Goal: Transaction & Acquisition: Book appointment/travel/reservation

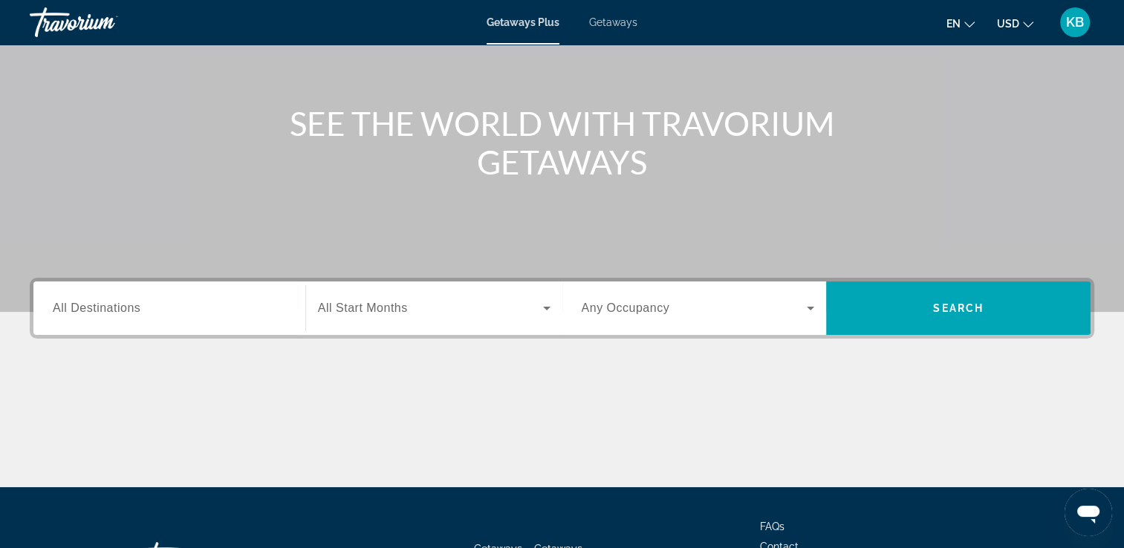
scroll to position [149, 0]
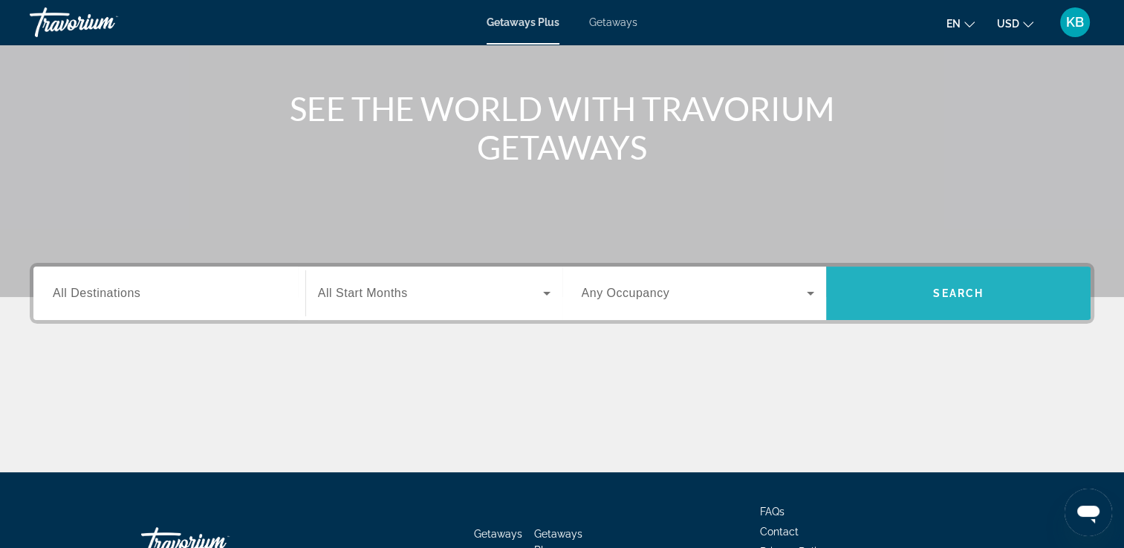
click at [977, 302] on span "Search" at bounding box center [958, 294] width 265 height 36
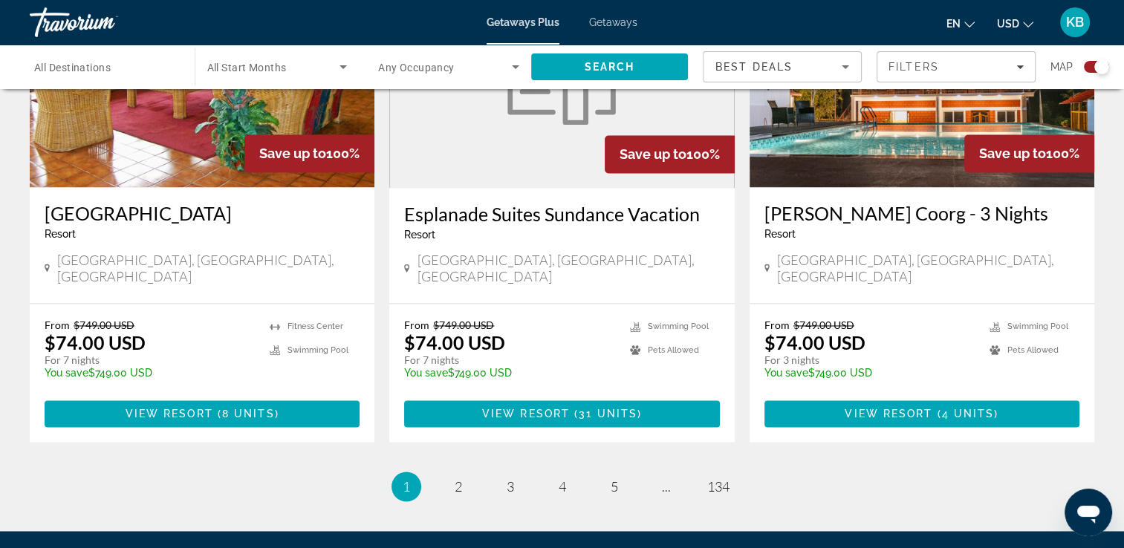
scroll to position [2360, 0]
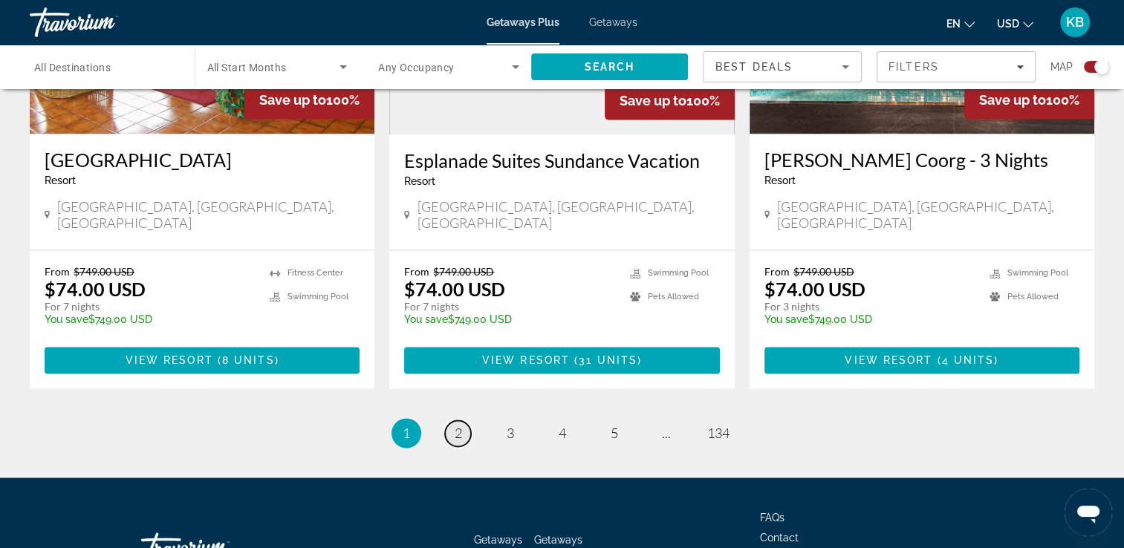
click at [456, 425] on span "2" at bounding box center [458, 433] width 7 height 16
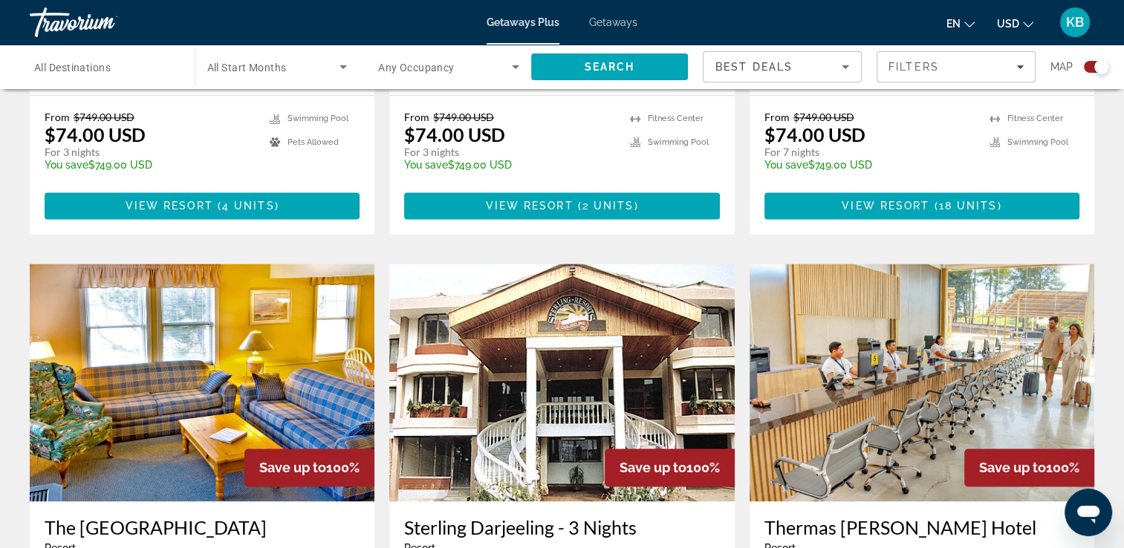
scroll to position [1952, 0]
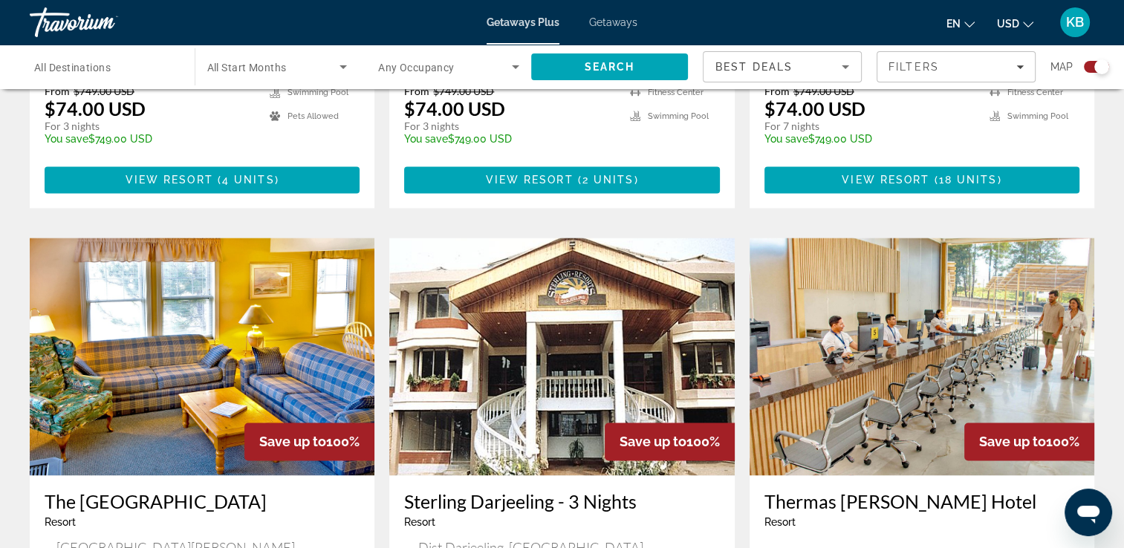
click at [604, 27] on span "Getaways" at bounding box center [613, 22] width 48 height 12
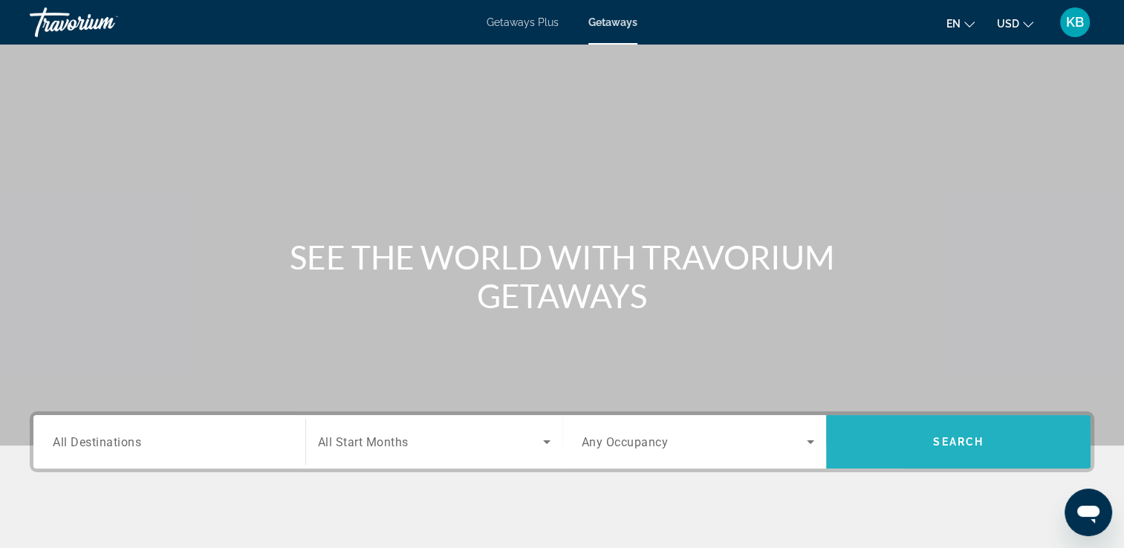
click at [902, 449] on span "Search" at bounding box center [958, 442] width 265 height 36
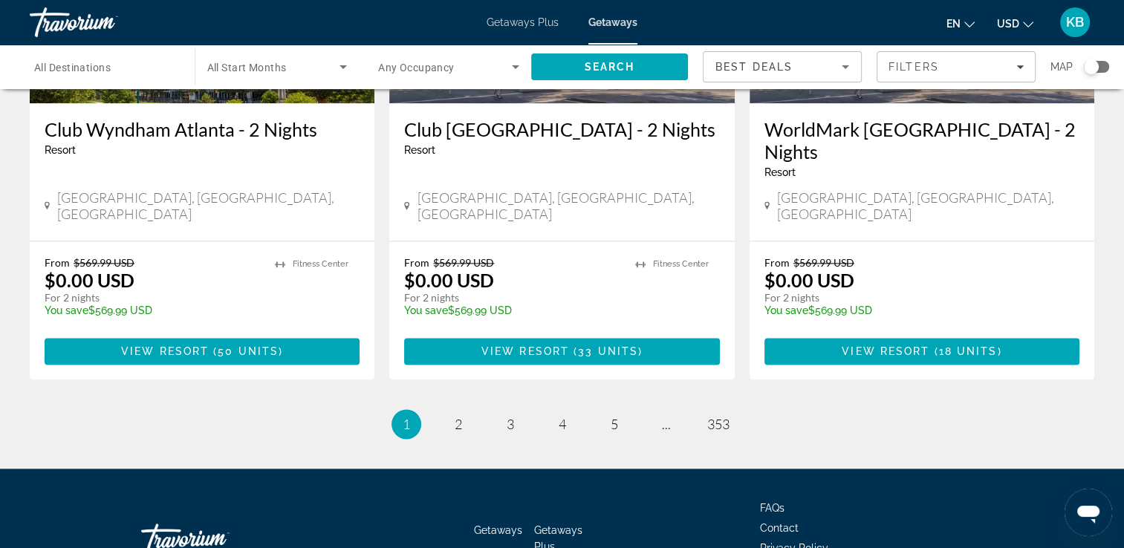
scroll to position [1932, 0]
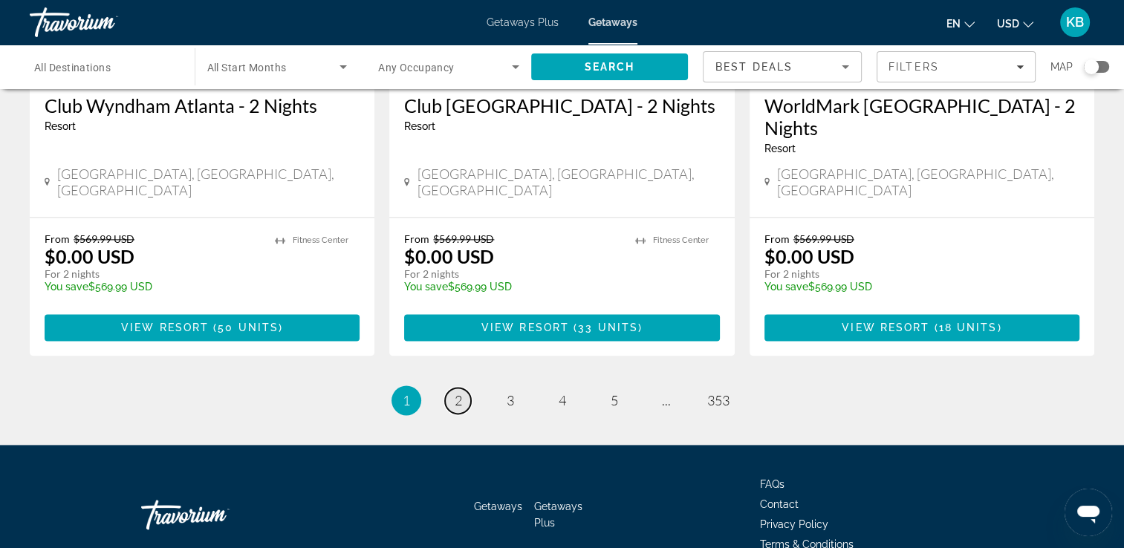
click at [453, 388] on link "page 2" at bounding box center [458, 401] width 26 height 26
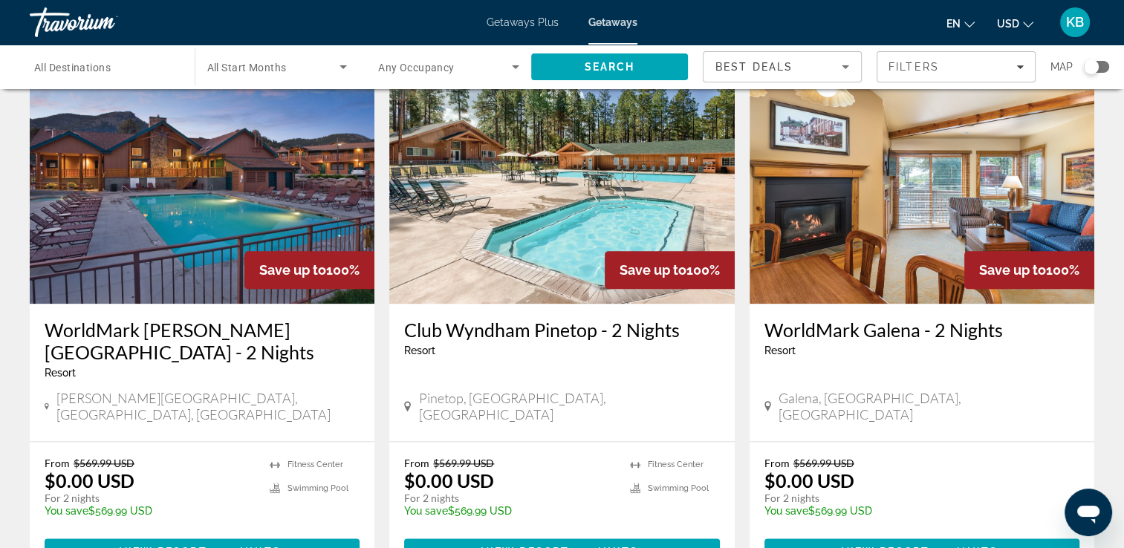
scroll to position [1784, 0]
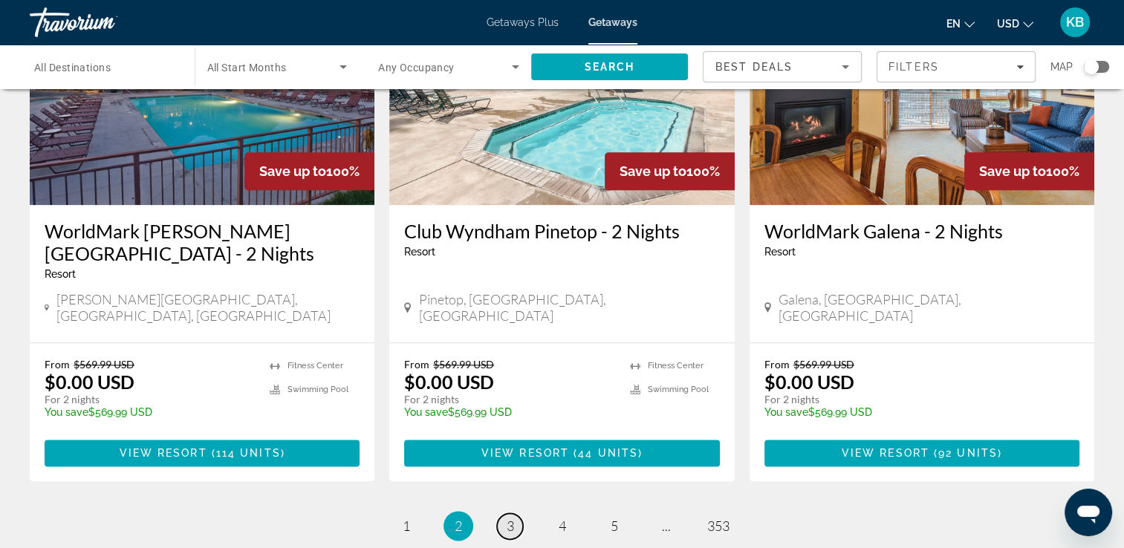
click at [509, 518] on span "3" at bounding box center [510, 526] width 7 height 16
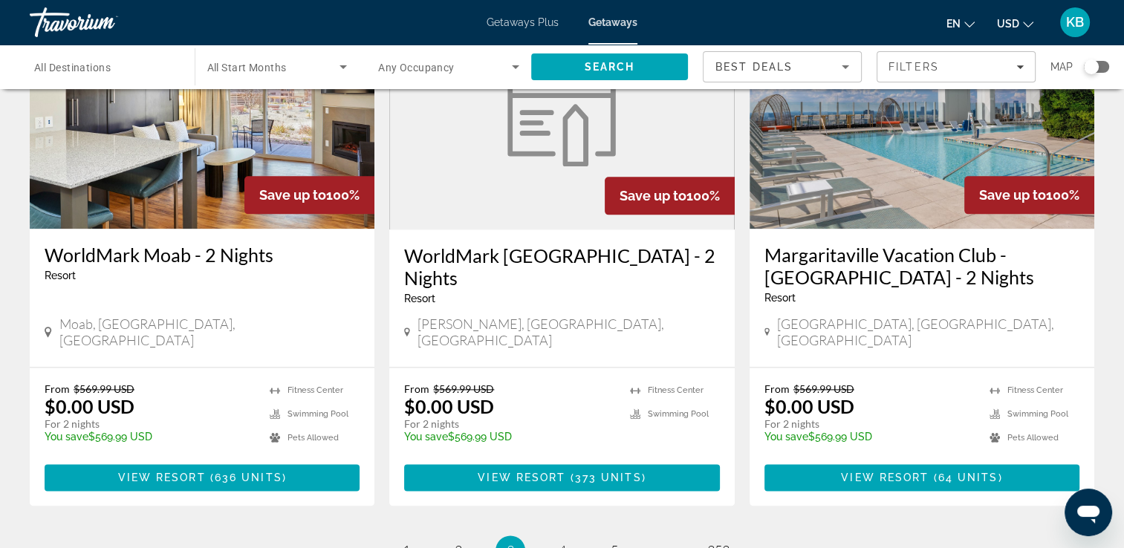
scroll to position [1784, 0]
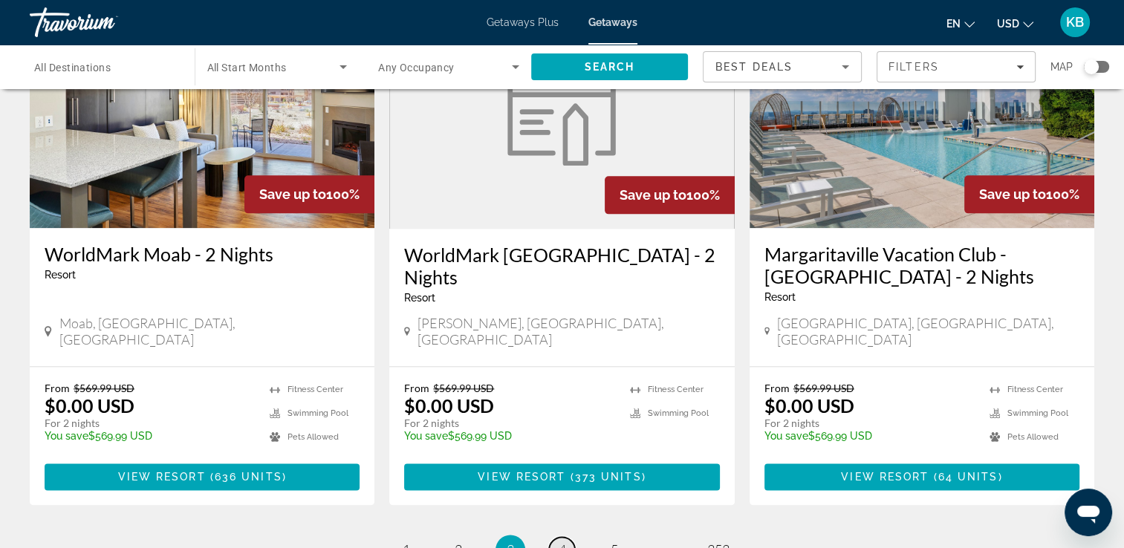
click at [561, 542] on span "4" at bounding box center [562, 550] width 7 height 16
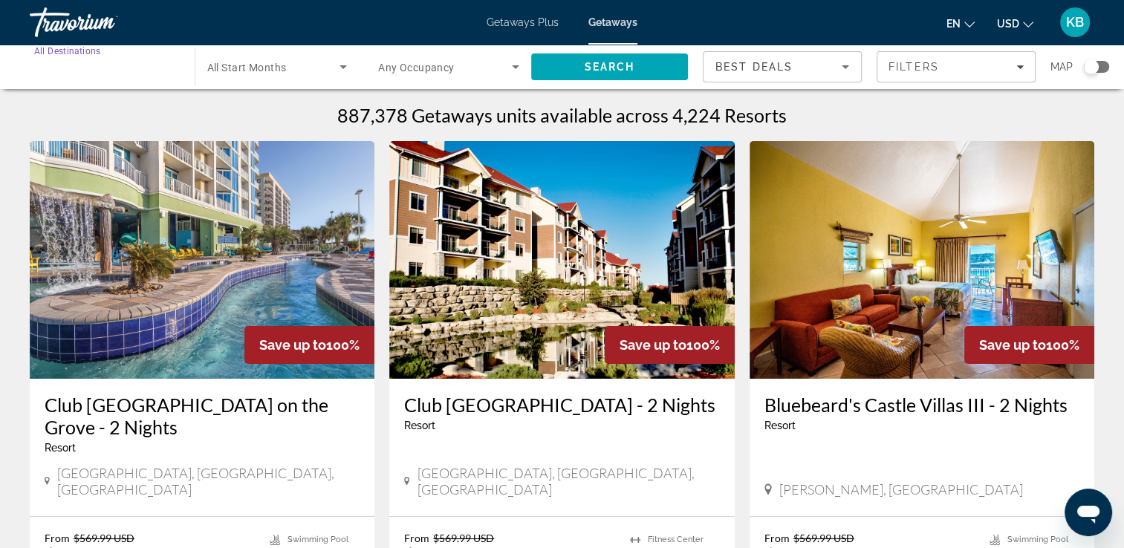
click at [128, 67] on input "Destination All Destinations" at bounding box center [104, 68] width 141 height 18
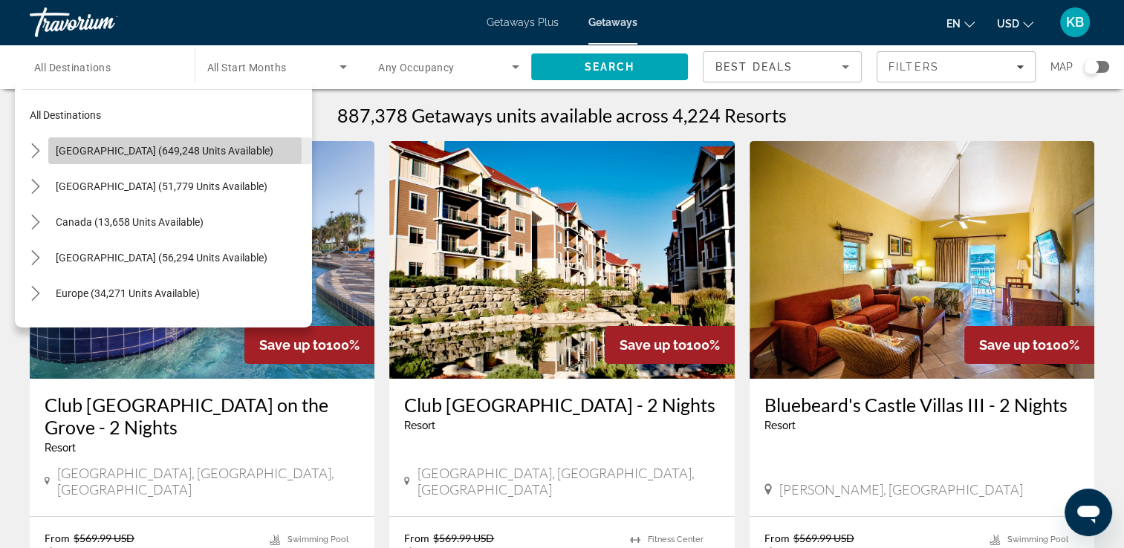
click at [142, 152] on span "[GEOGRAPHIC_DATA] (649,248 units available)" at bounding box center [165, 151] width 218 height 12
type input "**********"
